Goal: Task Accomplishment & Management: Complete application form

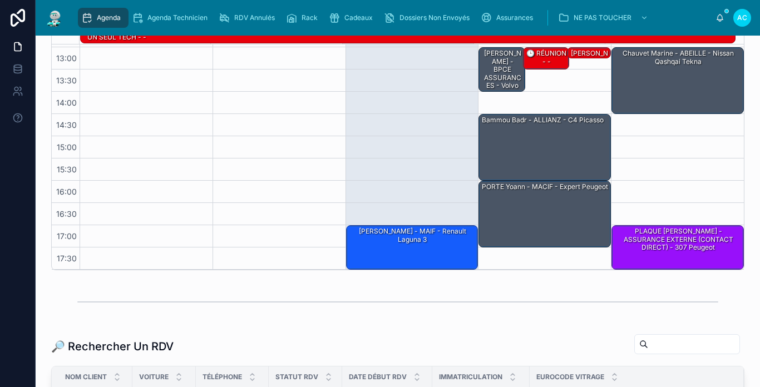
scroll to position [111, 0]
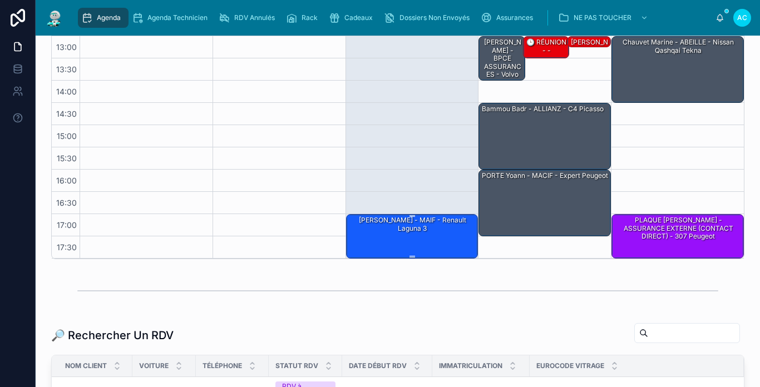
click at [441, 228] on div "[PERSON_NAME] - MAIF - Renault Laguna 3" at bounding box center [412, 236] width 129 height 42
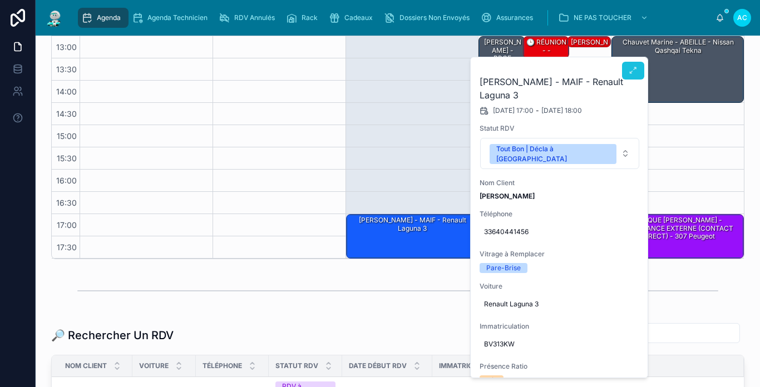
click at [631, 74] on icon at bounding box center [633, 70] width 9 height 9
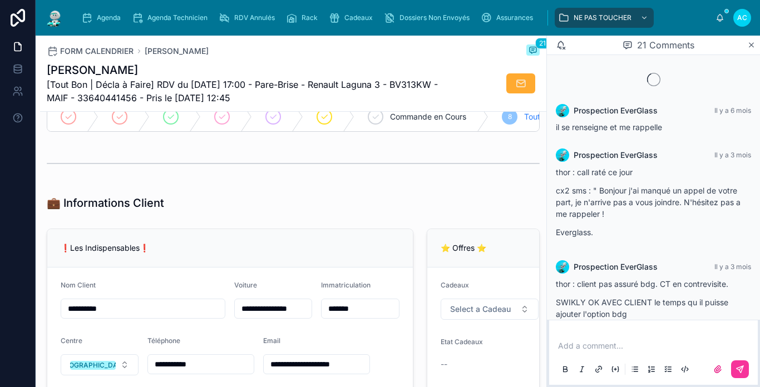
scroll to position [1029, 0]
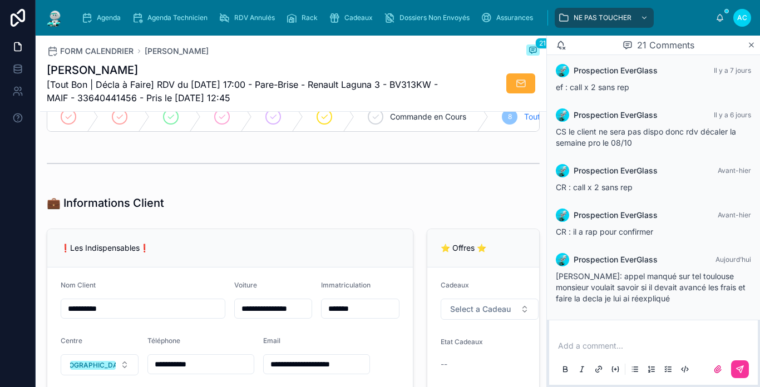
type input "*********"
type input "**********"
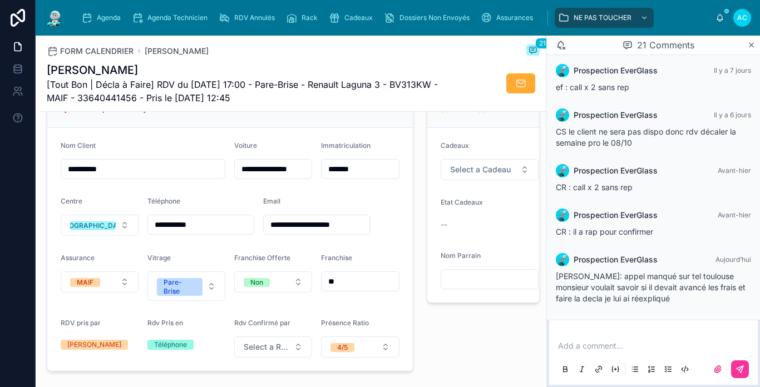
scroll to position [278, 0]
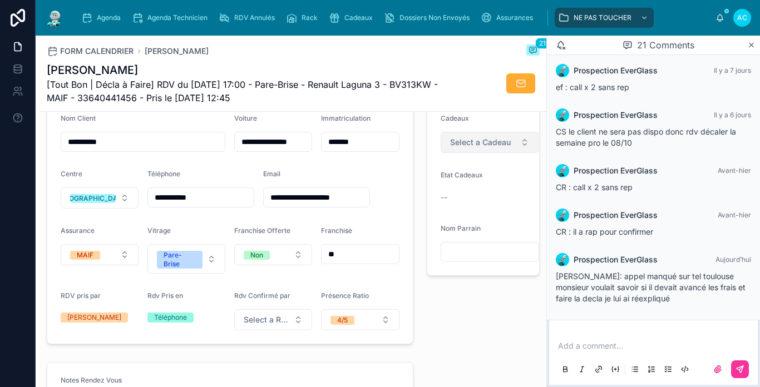
click at [512, 148] on button "Select a Cadeau" at bounding box center [490, 142] width 98 height 21
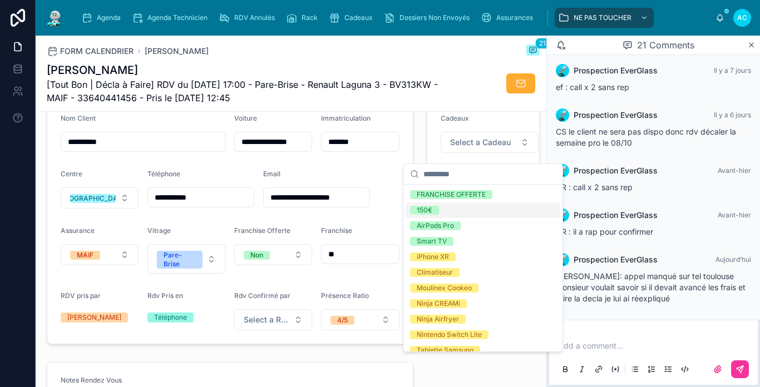
click at [459, 206] on div "150€" at bounding box center [483, 211] width 155 height 16
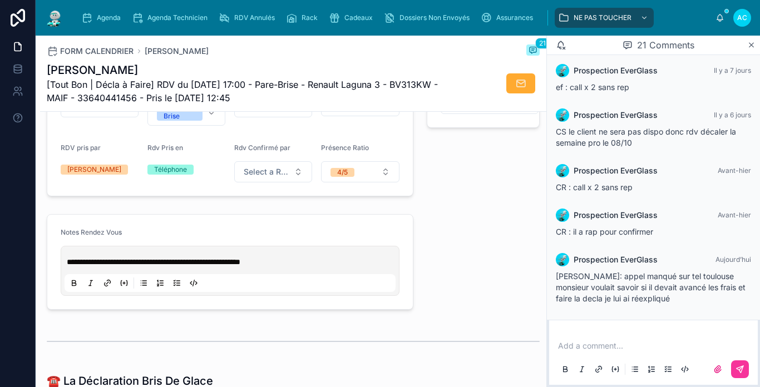
scroll to position [445, 0]
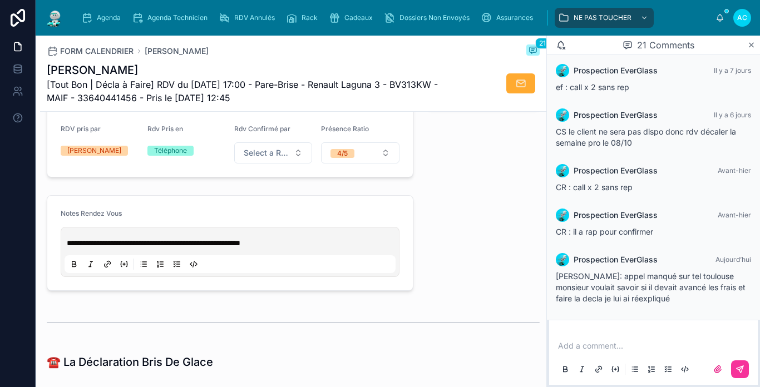
click at [302, 249] on p "**********" at bounding box center [232, 243] width 331 height 11
click at [325, 216] on form "**********" at bounding box center [230, 243] width 366 height 95
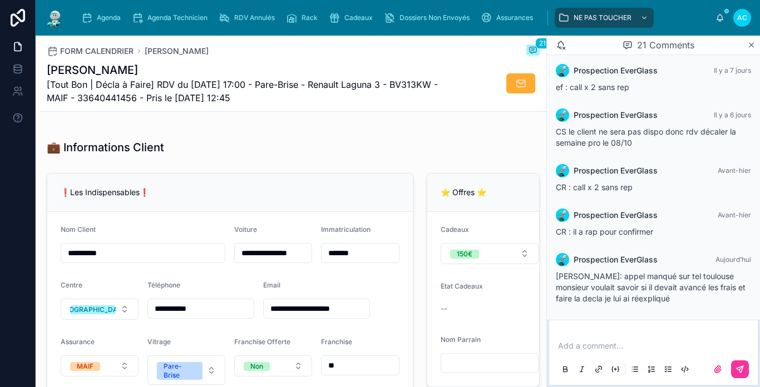
scroll to position [223, 0]
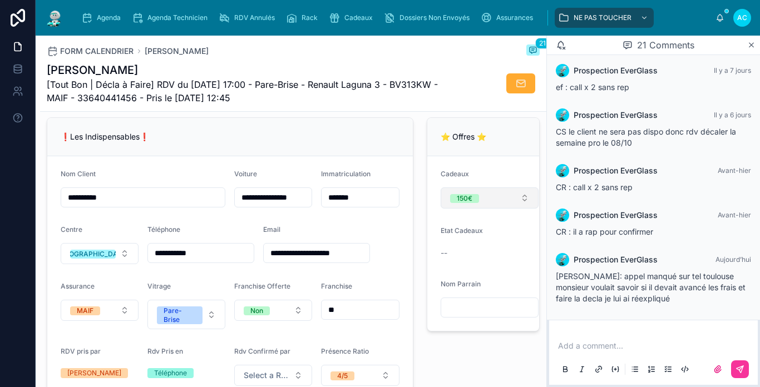
click at [464, 203] on div "150€" at bounding box center [465, 198] width 16 height 9
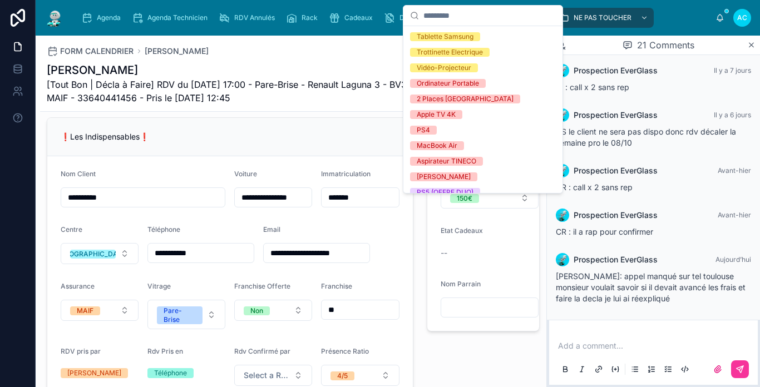
scroll to position [171, 0]
click at [469, 149] on div "MacBook Air" at bounding box center [483, 145] width 155 height 16
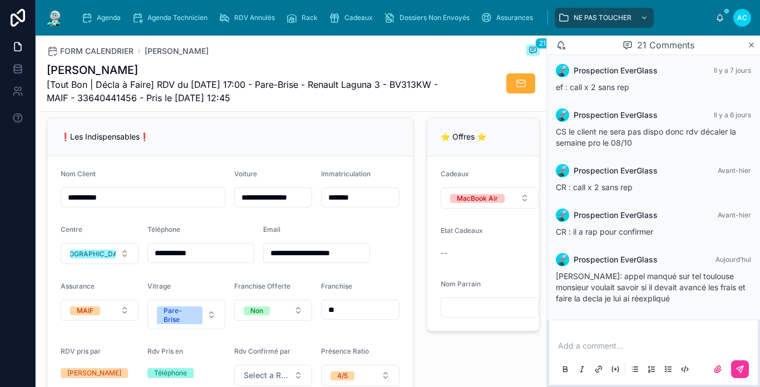
click at [420, 287] on div "⭐ Offres ⭐ Cadeaux MacBook Air Etat Cadeaux -- Nom Parrain" at bounding box center [483, 259] width 127 height 292
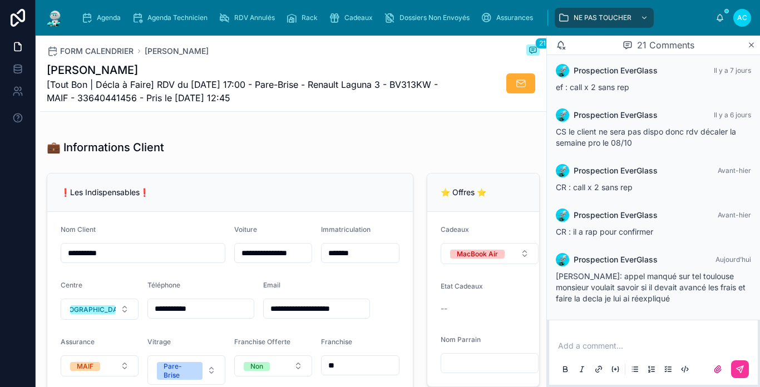
scroll to position [223, 0]
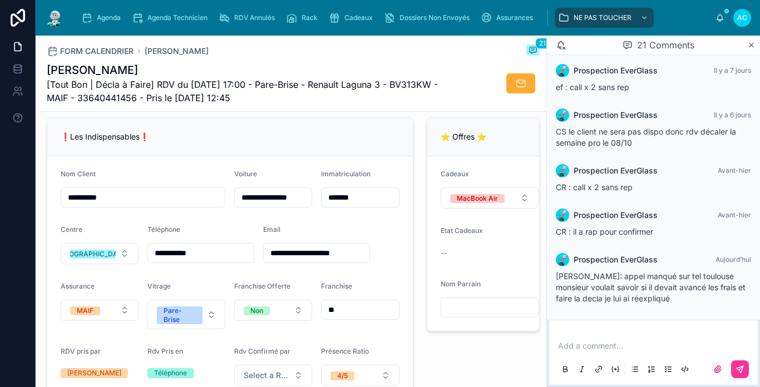
click at [365, 143] on div "❗Les Indispensables❗" at bounding box center [230, 136] width 339 height 11
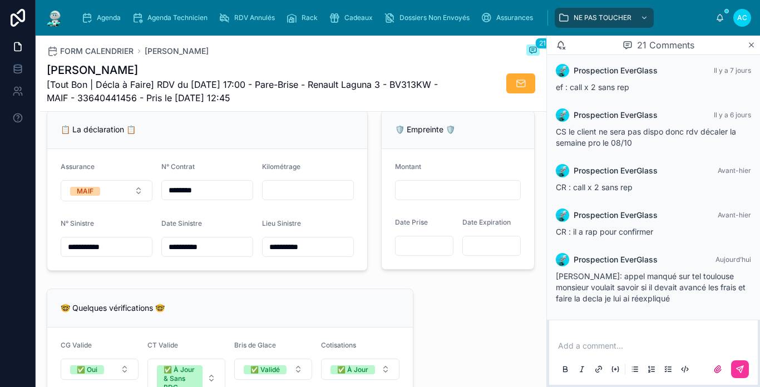
scroll to position [724, 0]
click at [302, 196] on input "text" at bounding box center [308, 190] width 91 height 16
click at [313, 159] on form "**********" at bounding box center [207, 209] width 320 height 121
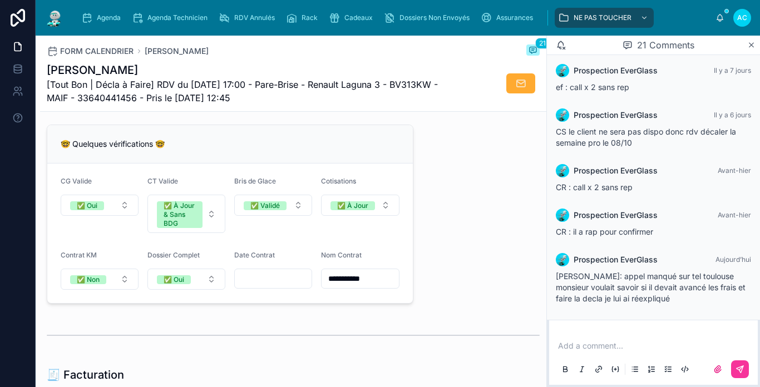
scroll to position [946, 0]
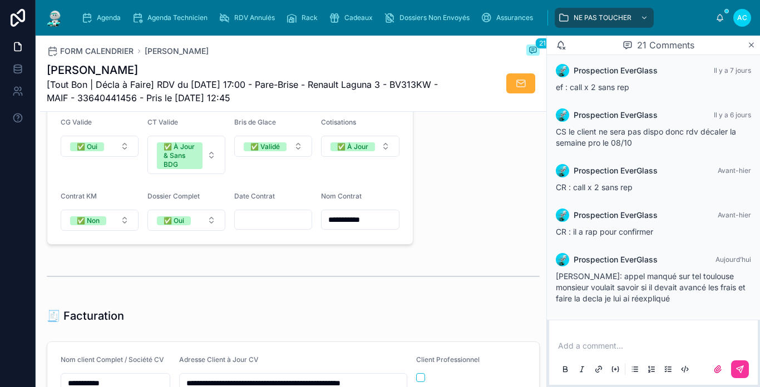
click at [292, 228] on input "text" at bounding box center [273, 220] width 77 height 16
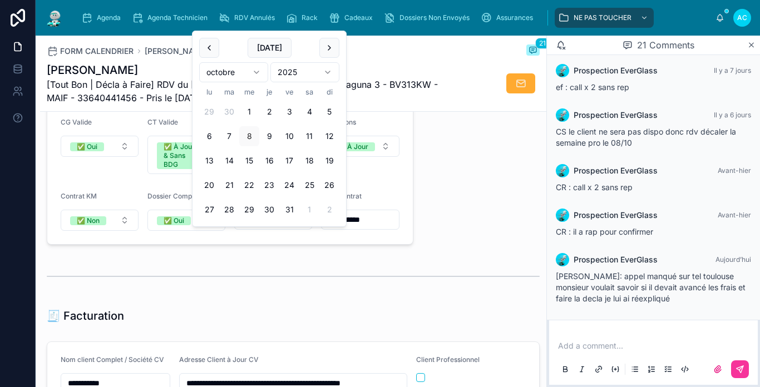
click at [273, 282] on div at bounding box center [293, 277] width 493 height 28
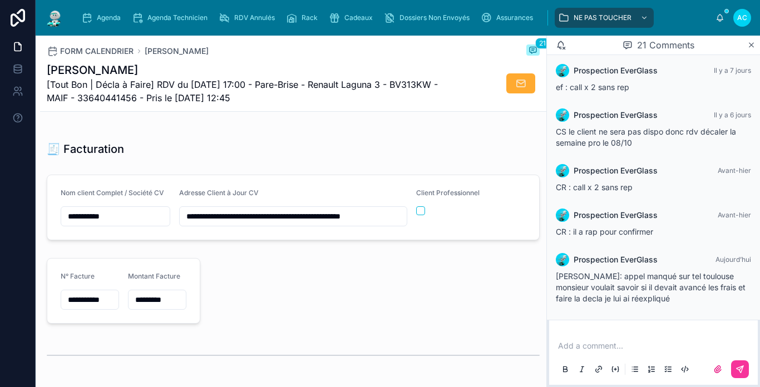
click at [269, 293] on div at bounding box center [374, 291] width 335 height 75
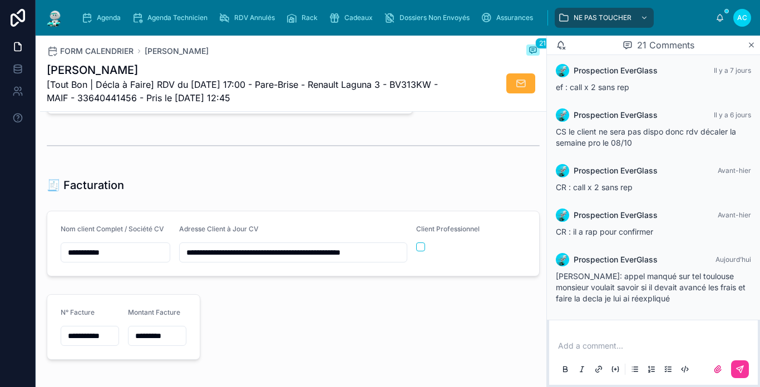
scroll to position [1058, 0]
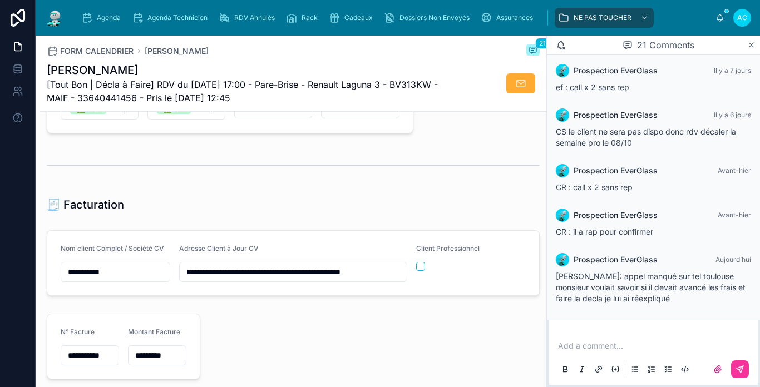
click at [219, 213] on div "🧾 Facturation" at bounding box center [293, 205] width 493 height 16
click at [56, 12] on img at bounding box center [55, 18] width 20 height 18
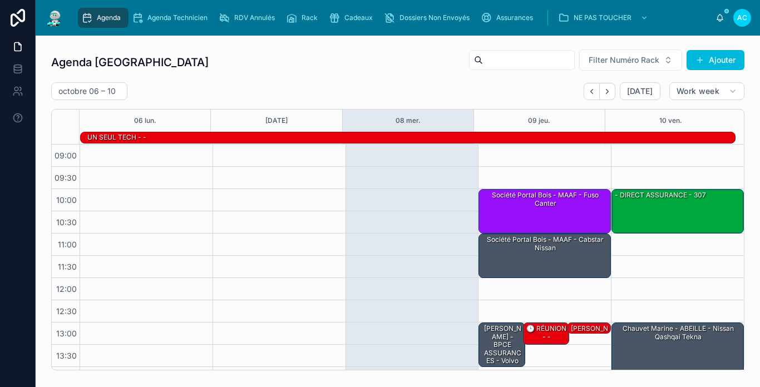
scroll to position [176, 0]
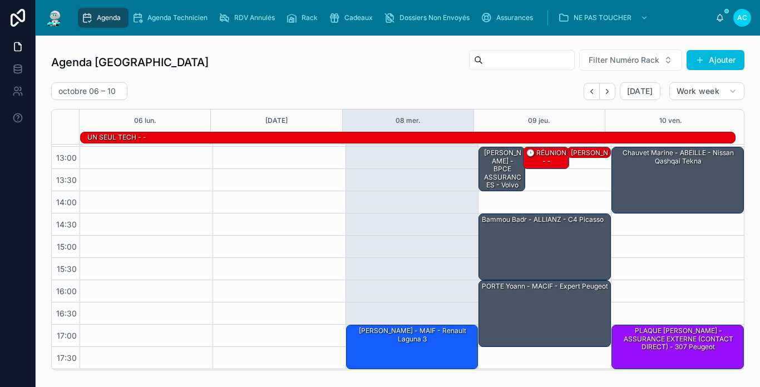
click at [291, 87] on div "[DATE] – [DATE] [DATE] Work week" at bounding box center [398, 91] width 694 height 18
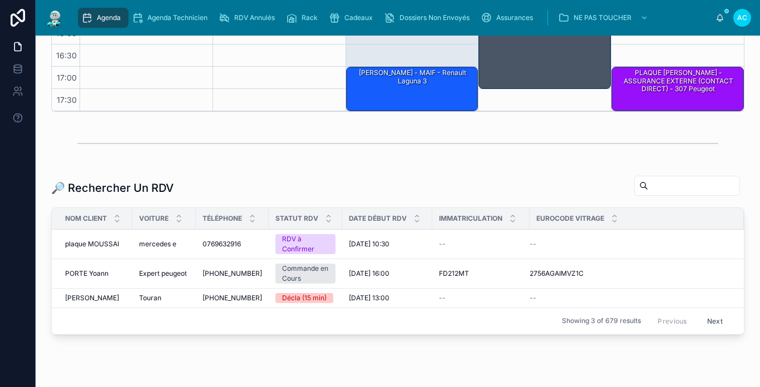
scroll to position [278, 0]
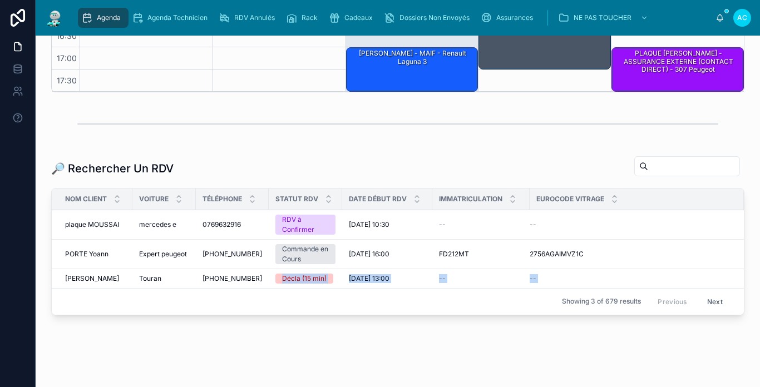
drag, startPoint x: 268, startPoint y: 288, endPoint x: 279, endPoint y: 283, distance: 11.5
click at [272, 287] on div "Nom Client Voiture Téléphone Statut RDV Date Début RDV Immatriculation Eurocode…" at bounding box center [398, 252] width 692 height 126
drag, startPoint x: 279, startPoint y: 283, endPoint x: 258, endPoint y: 299, distance: 26.6
click at [258, 299] on div "Showing 3 of 679 results Previous Next" at bounding box center [398, 301] width 692 height 27
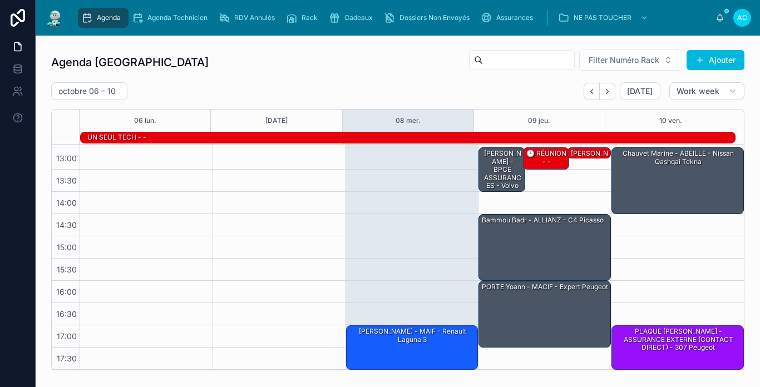
scroll to position [0, 0]
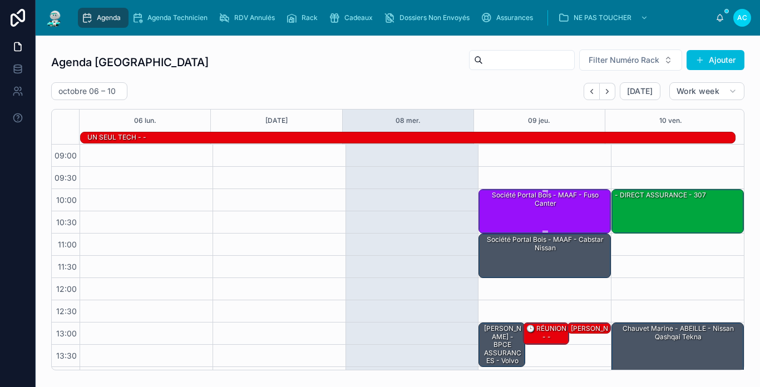
click at [559, 212] on div "Société Portal bois - MAAF - Fuso canter" at bounding box center [545, 211] width 129 height 42
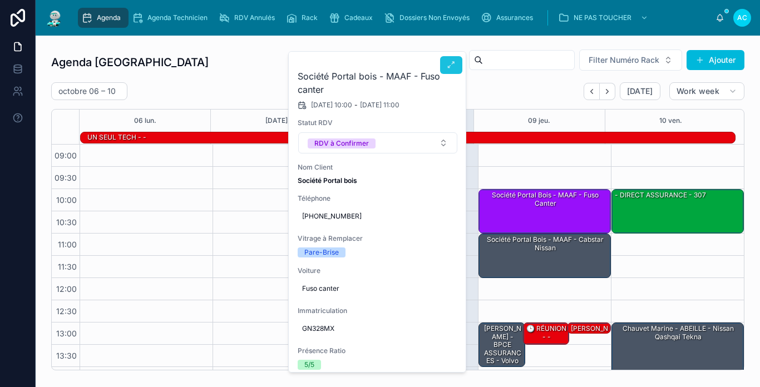
click at [445, 68] on button at bounding box center [451, 65] width 22 height 18
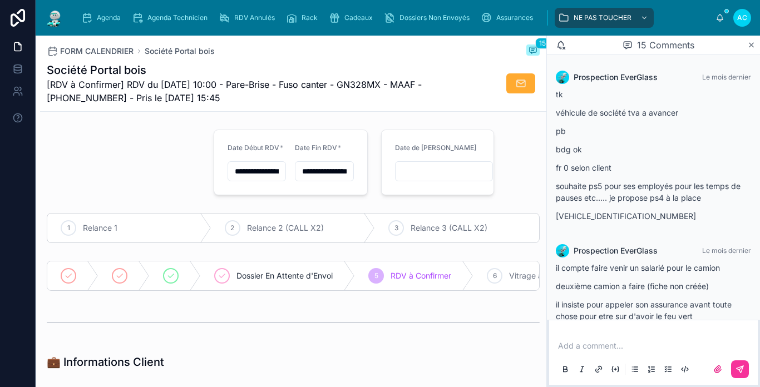
scroll to position [1202, 0]
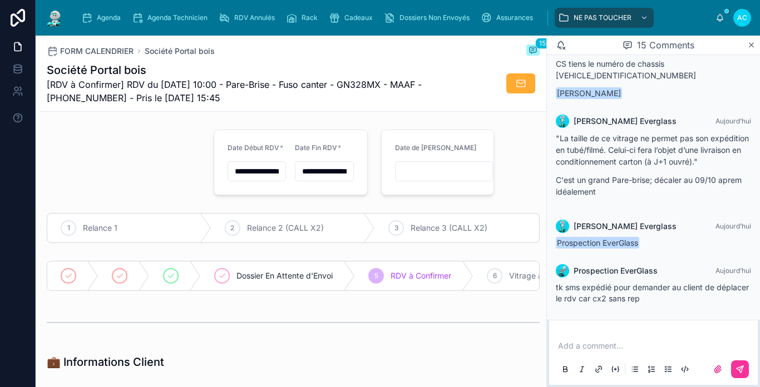
click at [58, 24] on img at bounding box center [55, 18] width 20 height 18
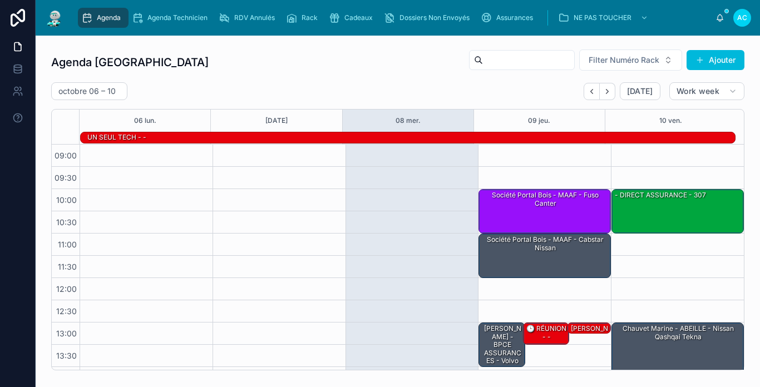
click at [53, 9] on img at bounding box center [55, 18] width 20 height 18
